Goal: Task Accomplishment & Management: Understand process/instructions

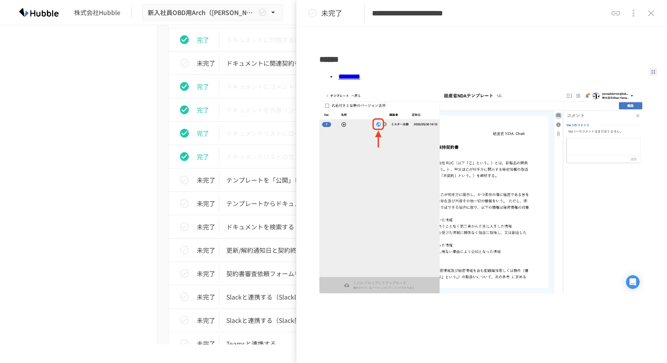
scroll to position [41, 0]
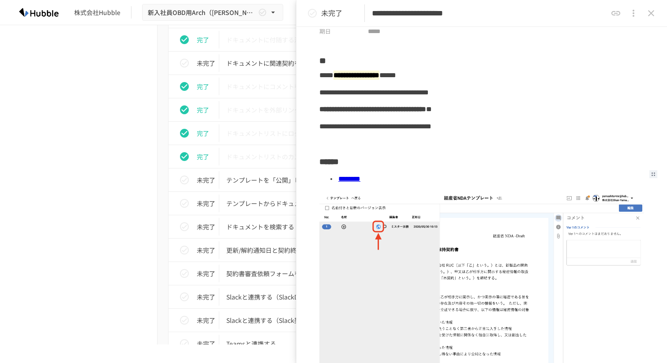
click at [316, 8] on icon "status" at bounding box center [312, 13] width 11 height 11
click at [657, 14] on button "close drawer" at bounding box center [651, 13] width 18 height 18
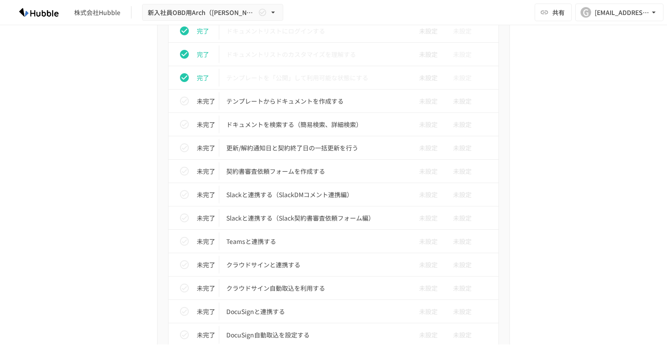
scroll to position [534, 0]
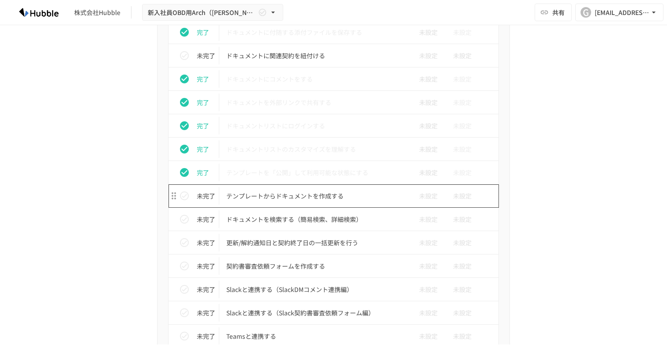
click at [293, 194] on p "テンプレートからドキュメントを作成する" at bounding box center [314, 195] width 177 height 11
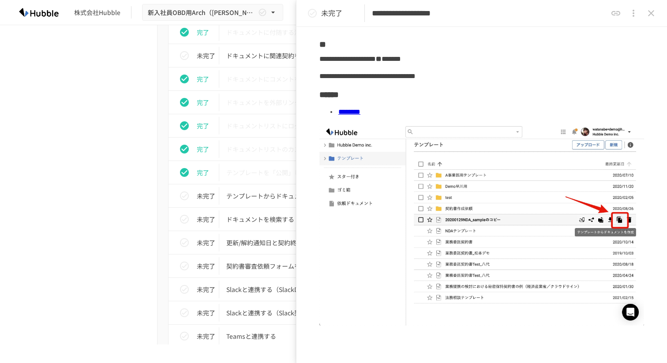
scroll to position [61, 0]
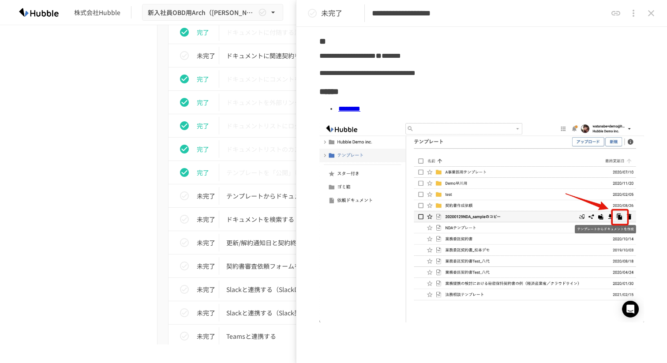
click at [360, 112] on link "********" at bounding box center [349, 108] width 22 height 7
click at [0, 0] on div "**********" at bounding box center [333, 172] width 667 height 344
click at [333, 17] on p "未完了" at bounding box center [331, 12] width 21 height 11
click at [657, 13] on button "close drawer" at bounding box center [651, 13] width 18 height 18
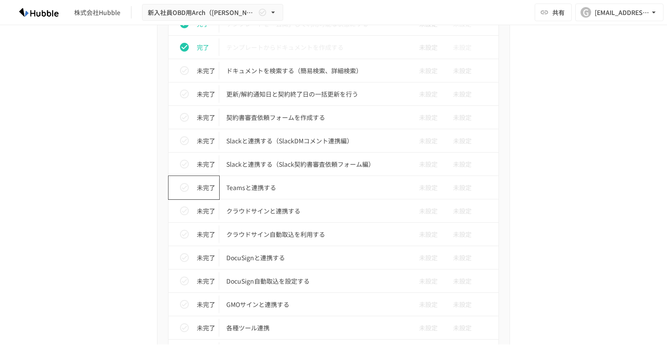
scroll to position [683, 0]
